Goal: Information Seeking & Learning: Learn about a topic

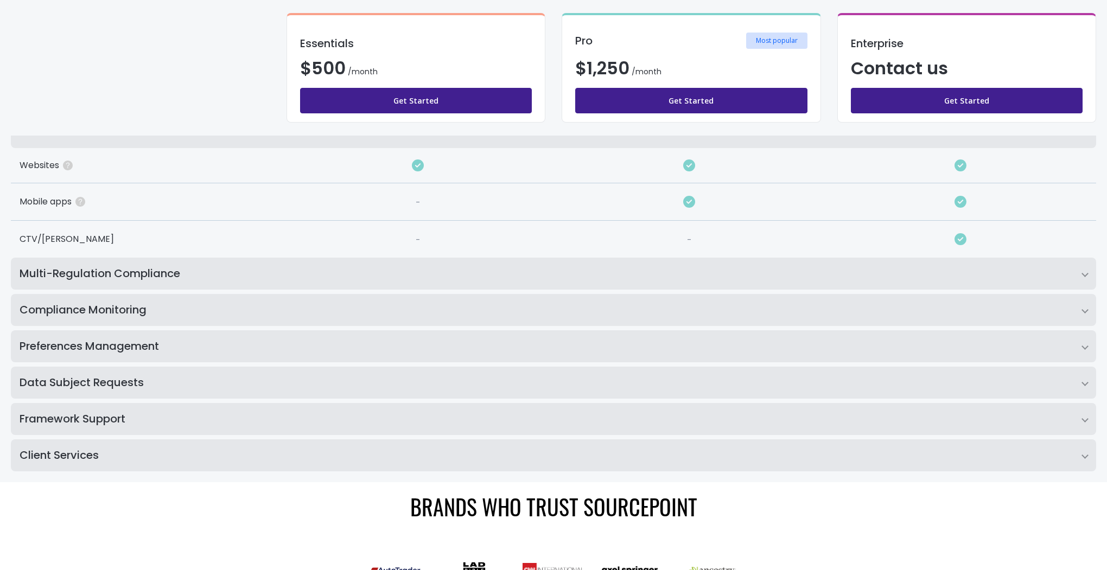
scroll to position [172, 0]
click at [336, 350] on h2 "Preferences Management" at bounding box center [554, 346] width 1086 height 32
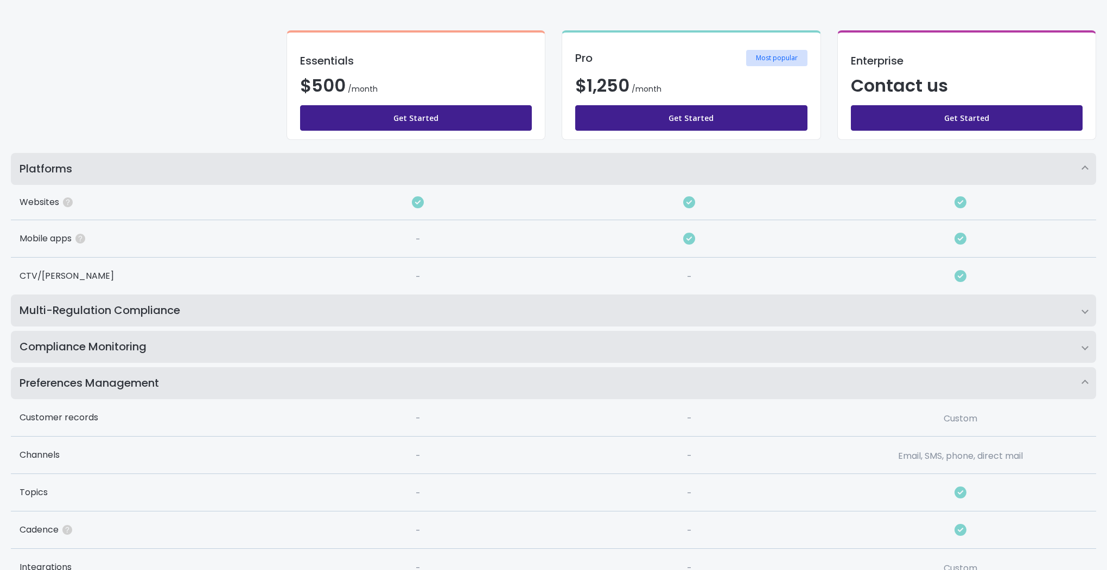
scroll to position [160, 0]
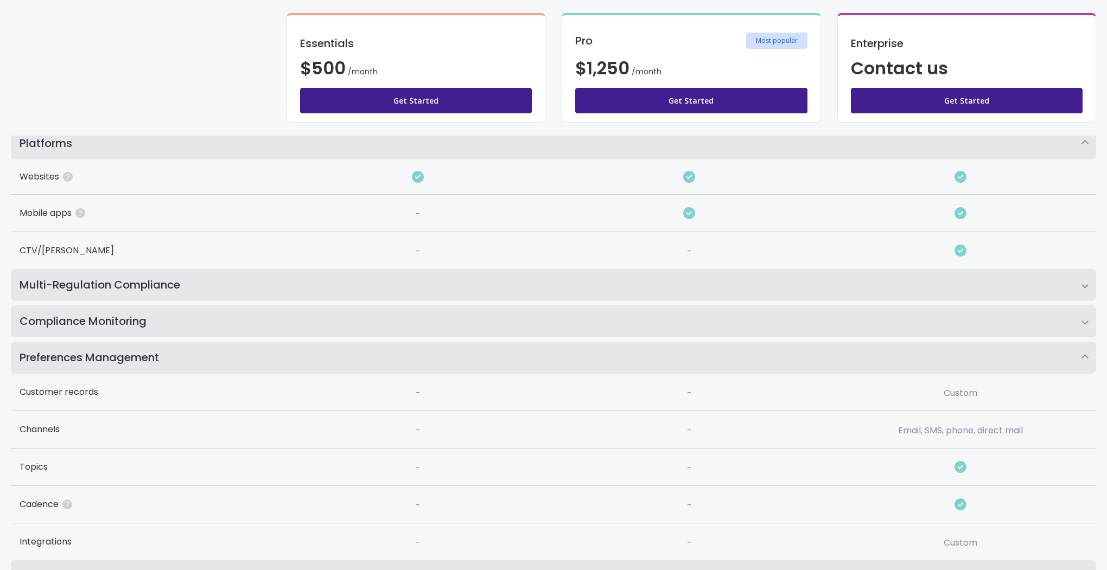
click at [306, 275] on h2 "Multi-Regulation Compliance" at bounding box center [554, 285] width 1086 height 32
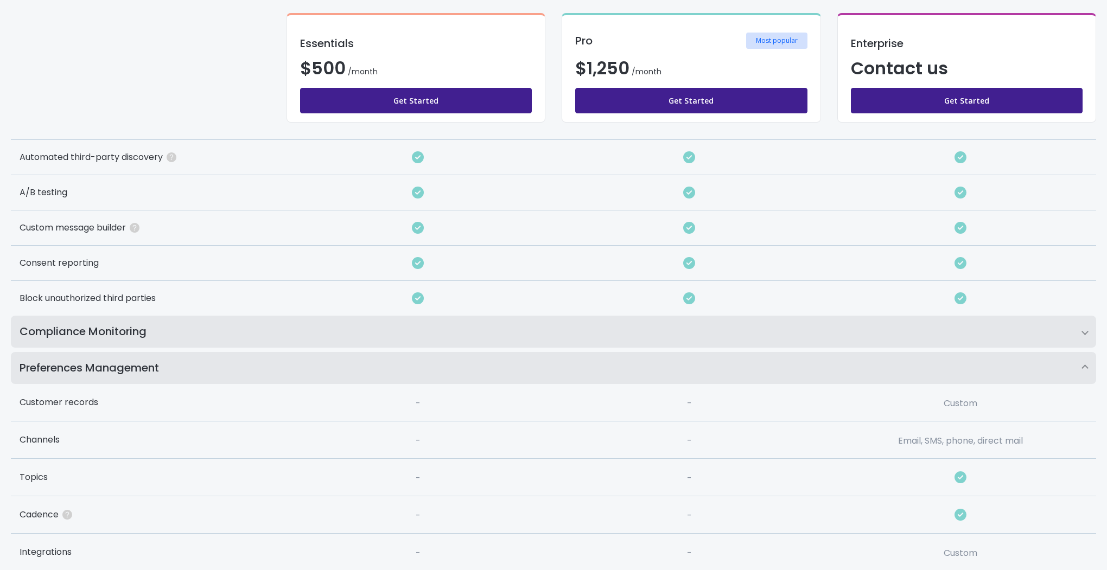
scroll to position [393, 0]
click at [316, 334] on h2 "Compliance Monitoring" at bounding box center [554, 331] width 1086 height 32
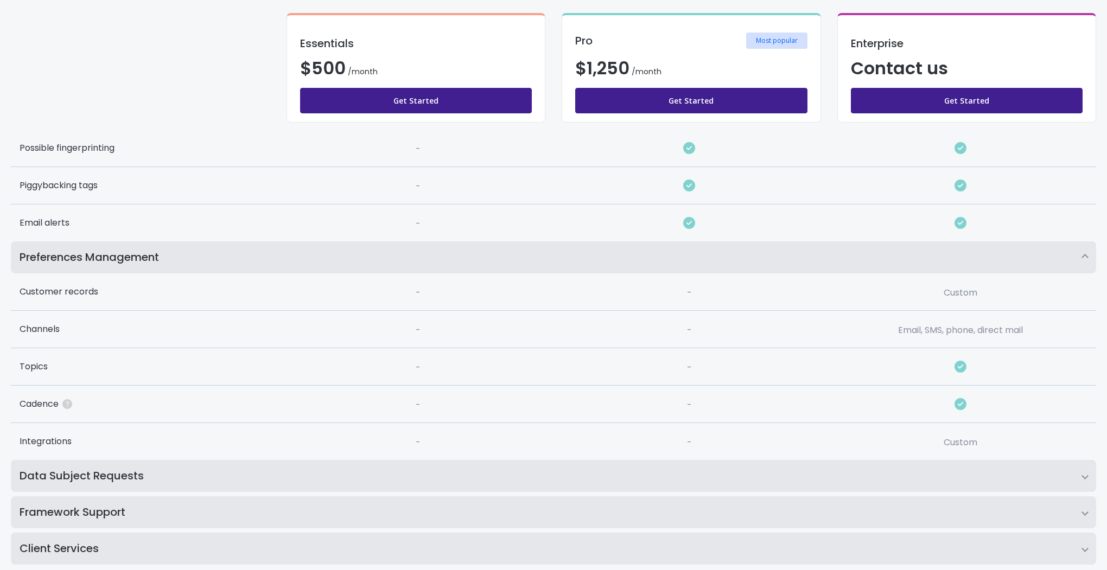
scroll to position [762, 0]
click at [264, 473] on h2 "Data Subject Requests" at bounding box center [554, 475] width 1086 height 32
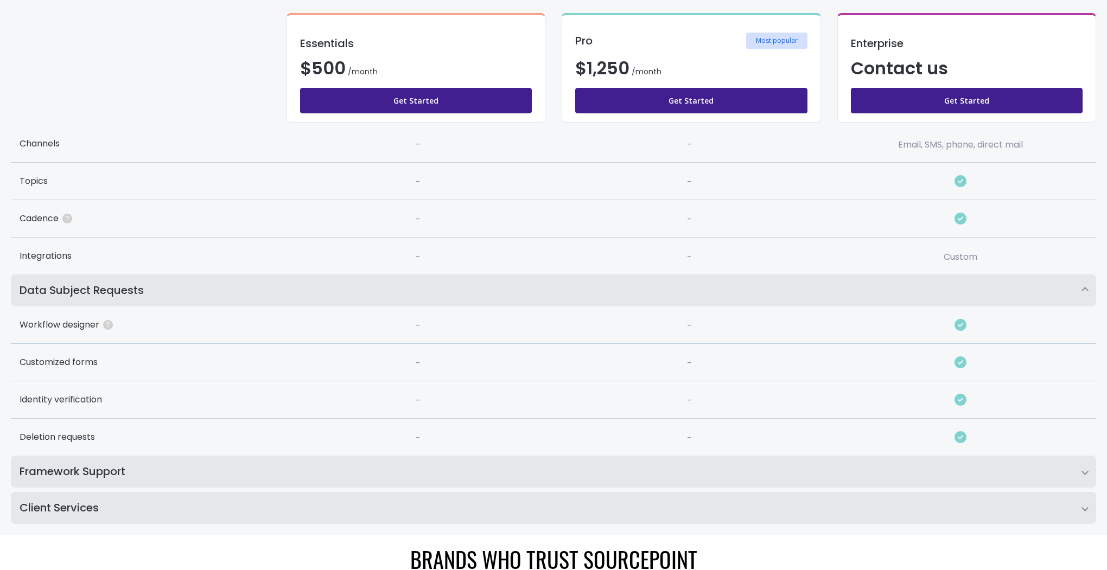
scroll to position [973, 0]
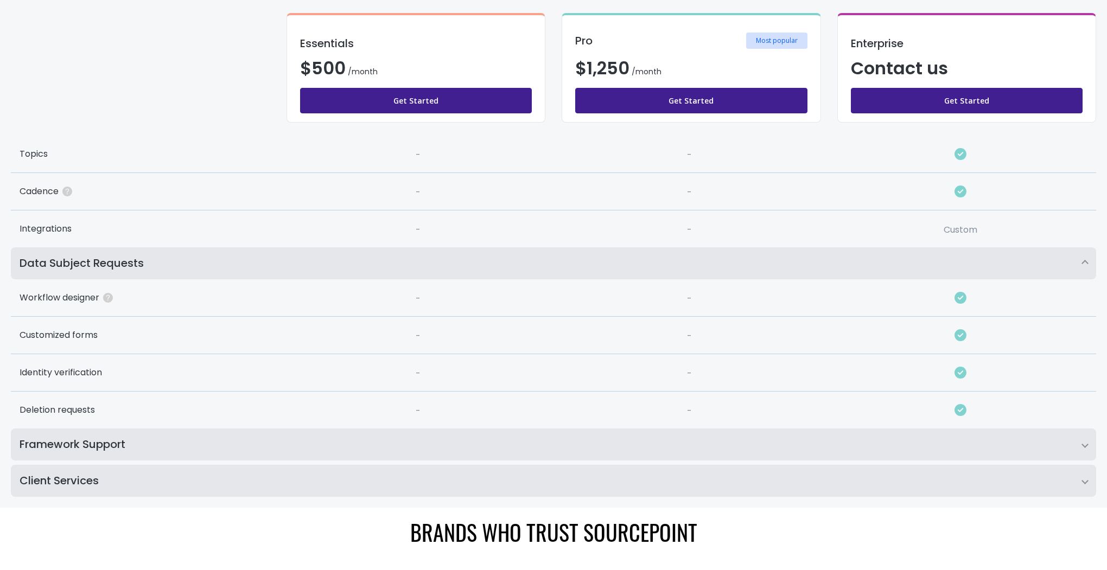
click at [290, 448] on h2 "Framework Support" at bounding box center [554, 445] width 1086 height 32
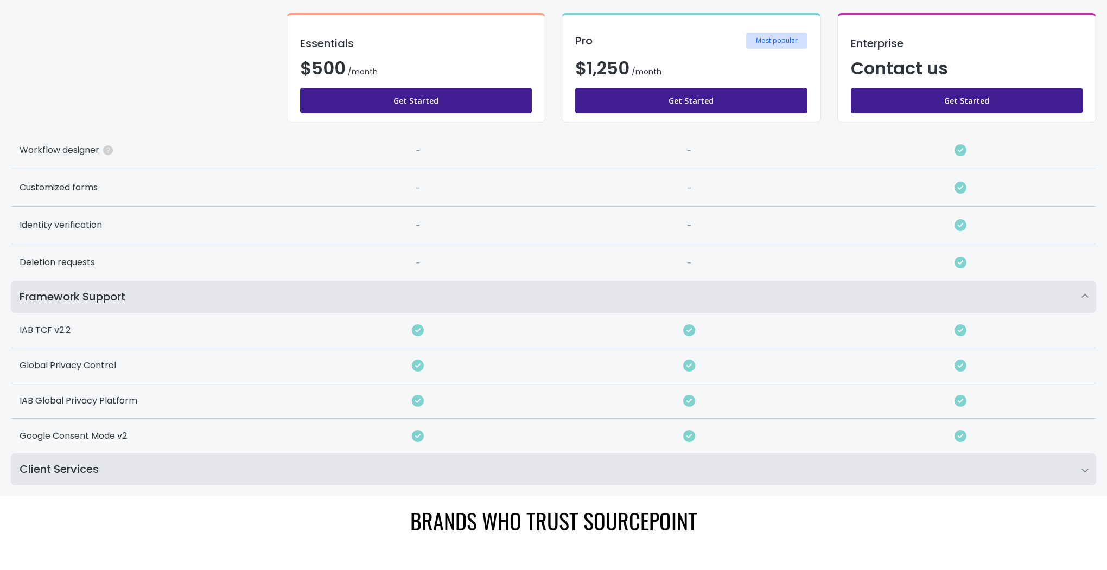
scroll to position [1147, 0]
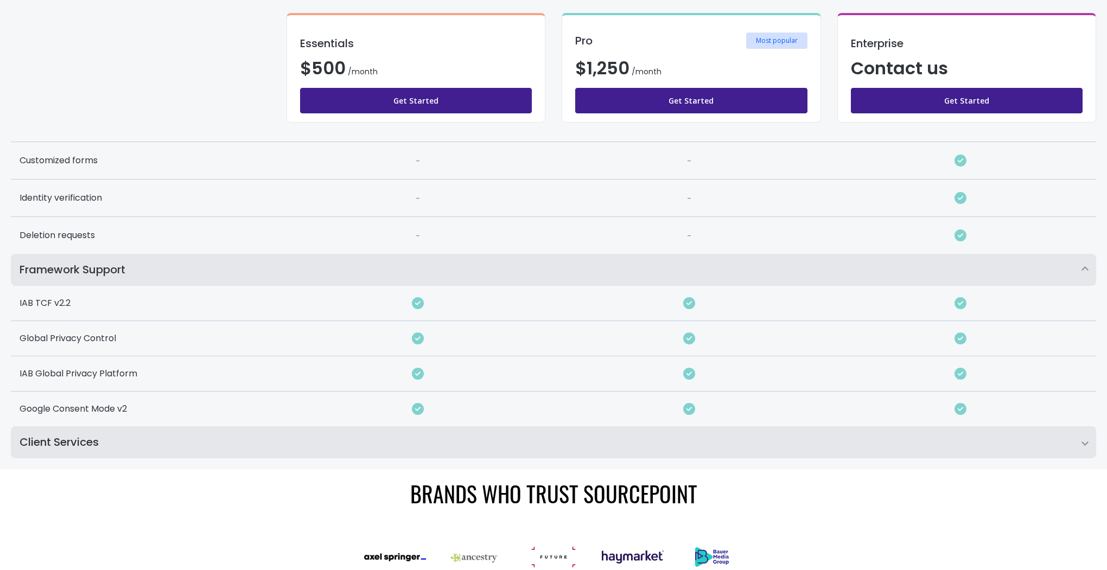
click at [280, 452] on h2 "Client Services" at bounding box center [554, 443] width 1086 height 32
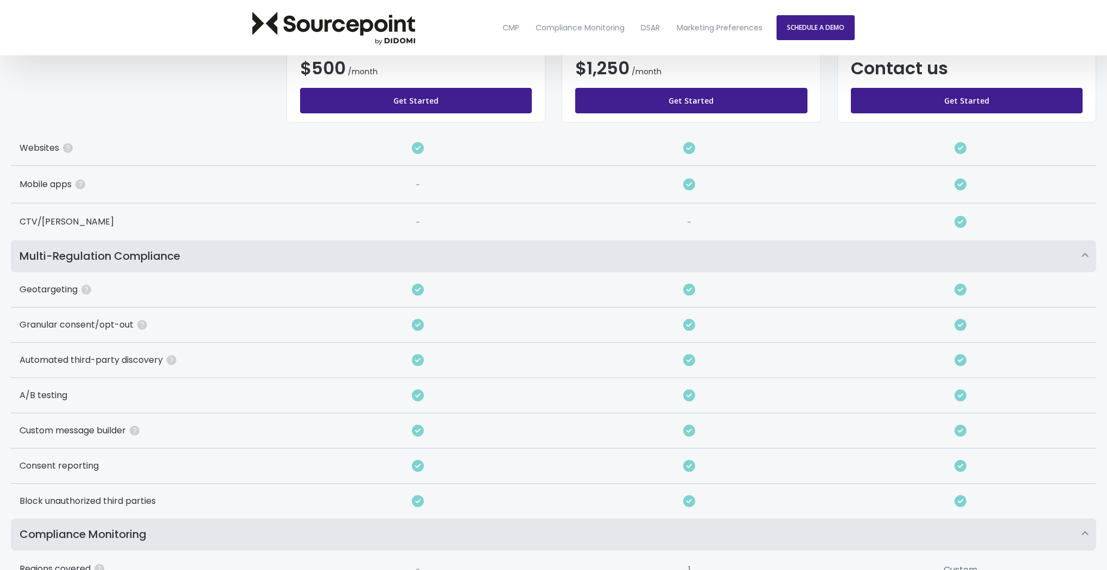
scroll to position [0, 0]
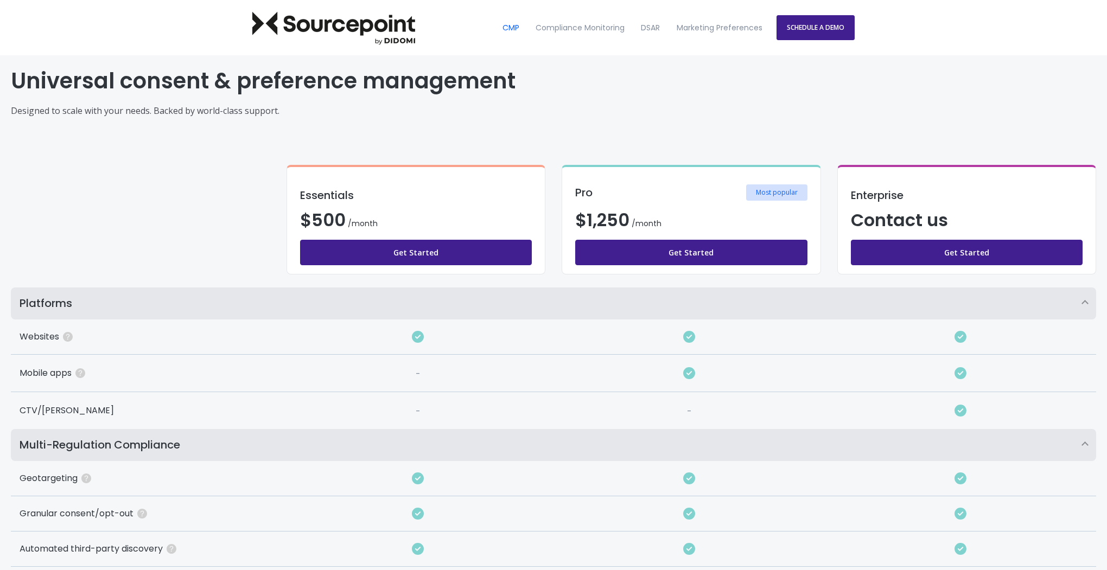
click at [505, 29] on link "CMP" at bounding box center [510, 28] width 31 height 46
